Goal: Task Accomplishment & Management: Manage account settings

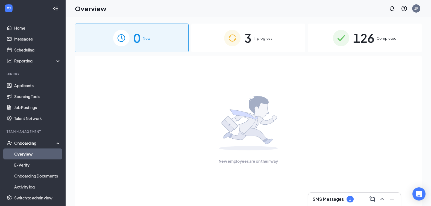
click at [327, 203] on div "SMS Messages 1" at bounding box center [355, 198] width 84 height 9
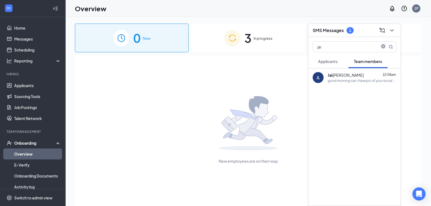
click at [360, 80] on div "good morning can i have pic of your social and id so i can do my portion to sen…" at bounding box center [362, 80] width 69 height 5
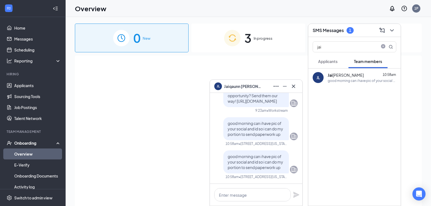
click at [283, 51] on div "3 In progress" at bounding box center [248, 38] width 114 height 29
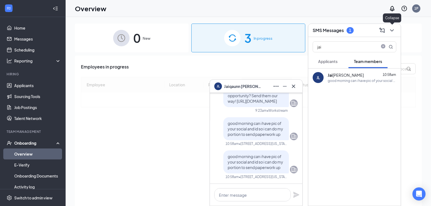
click at [391, 31] on icon "ChevronDown" at bounding box center [392, 30] width 7 height 7
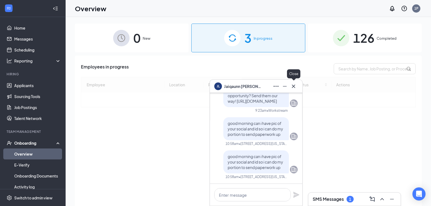
click at [296, 85] on icon "Cross" at bounding box center [294, 86] width 7 height 7
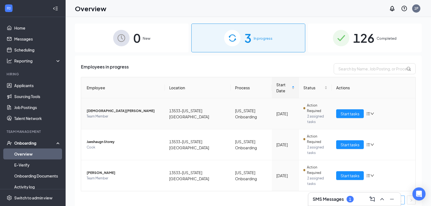
click at [374, 112] on icon "down" at bounding box center [373, 114] width 4 height 4
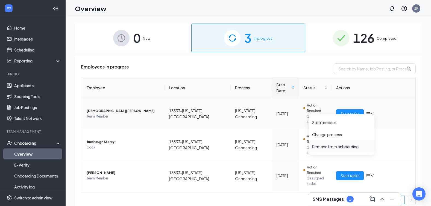
click at [343, 148] on div "Remove from onboarding" at bounding box center [341, 146] width 59 height 5
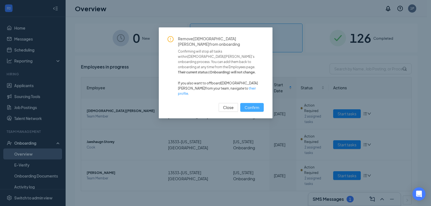
click at [253, 104] on span "Confirm" at bounding box center [252, 107] width 15 height 6
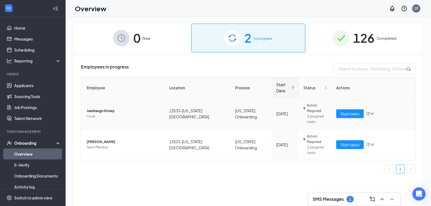
click at [370, 112] on icon "bars" at bounding box center [369, 113] width 4 height 3
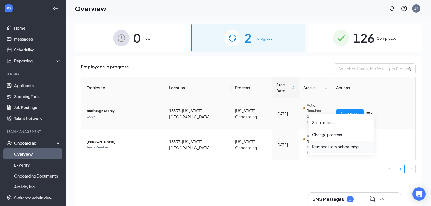
click at [339, 148] on div "Remove from onboarding" at bounding box center [341, 146] width 59 height 5
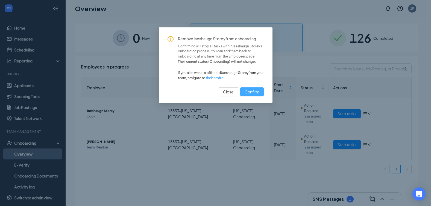
click at [252, 91] on span "Confirm" at bounding box center [252, 92] width 15 height 6
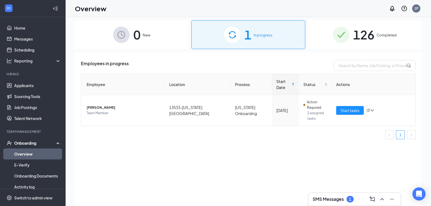
scroll to position [25, 0]
